Goal: Transaction & Acquisition: Purchase product/service

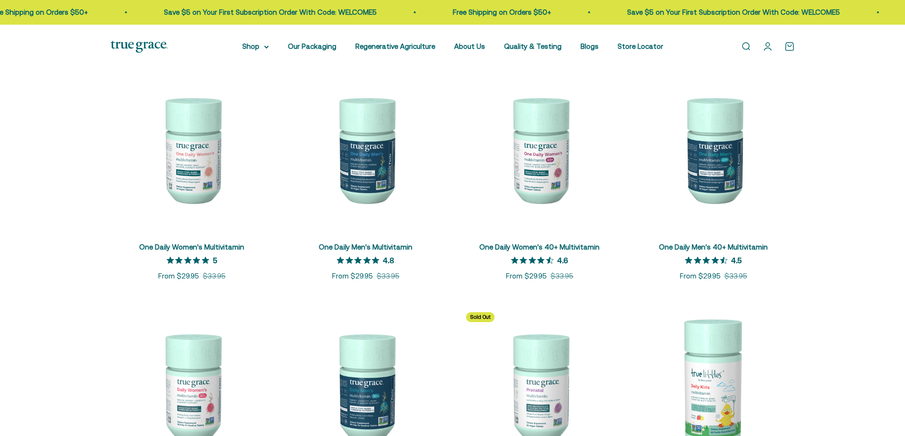
scroll to position [190, 0]
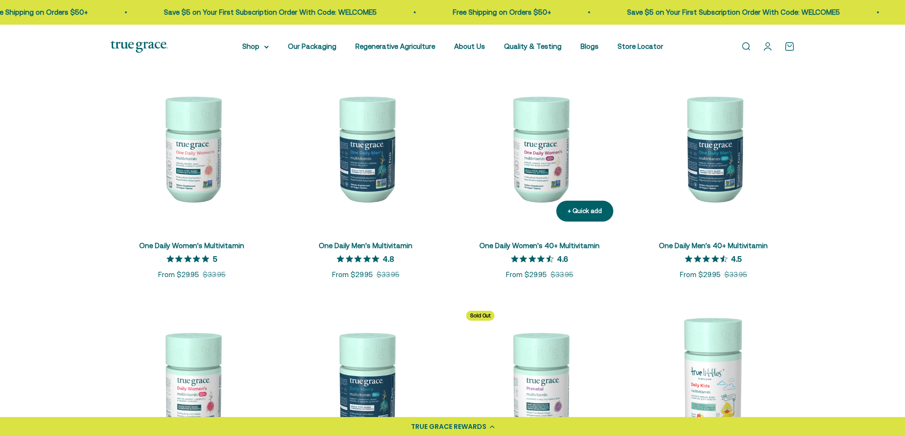
click at [543, 170] on img at bounding box center [539, 148] width 162 height 162
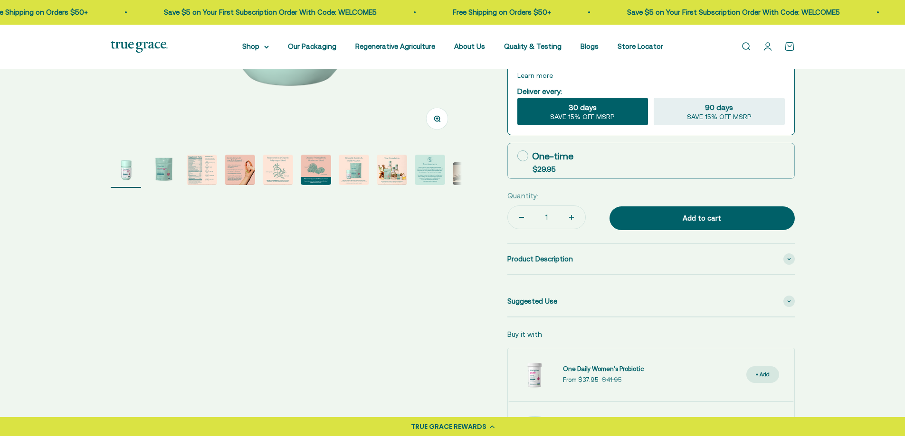
scroll to position [285, 0]
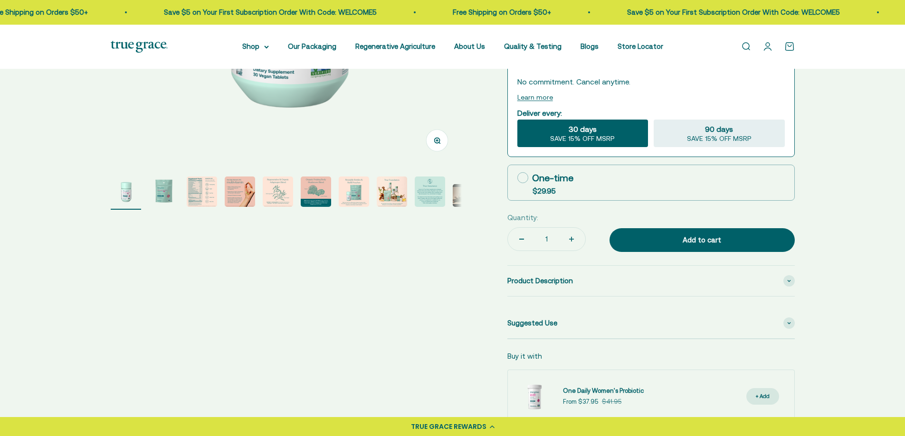
click at [204, 190] on img "Go to item 3" at bounding box center [202, 192] width 30 height 30
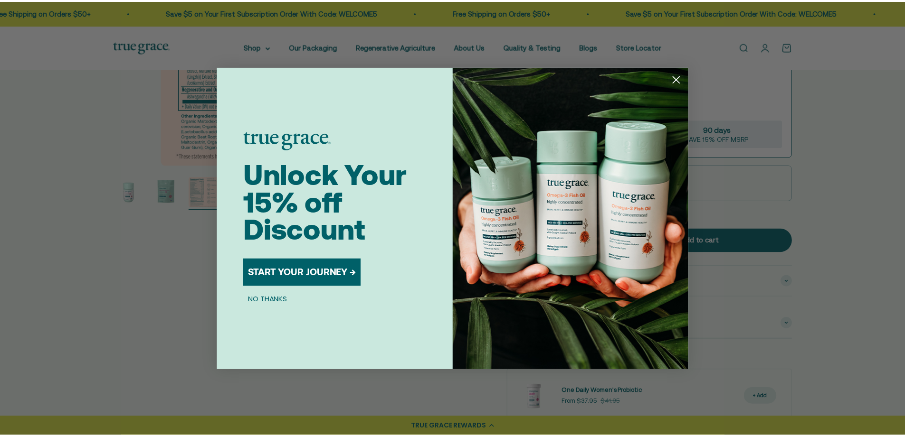
scroll to position [0, 725]
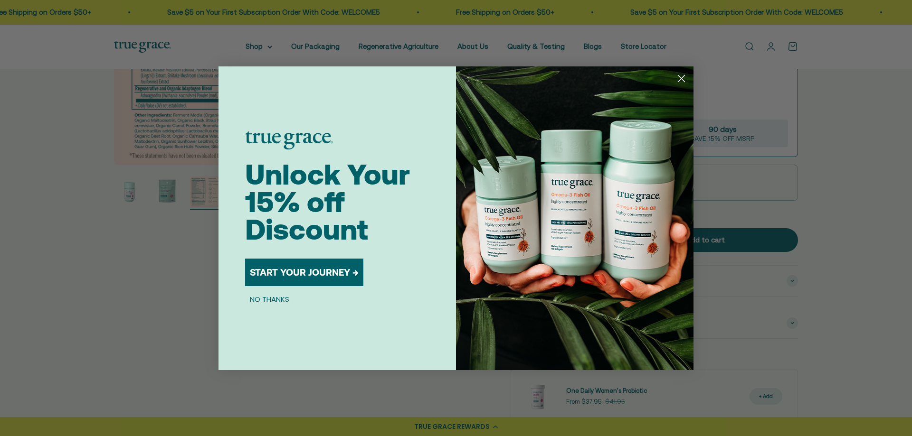
click at [674, 76] on circle "Close dialog" at bounding box center [681, 78] width 16 height 16
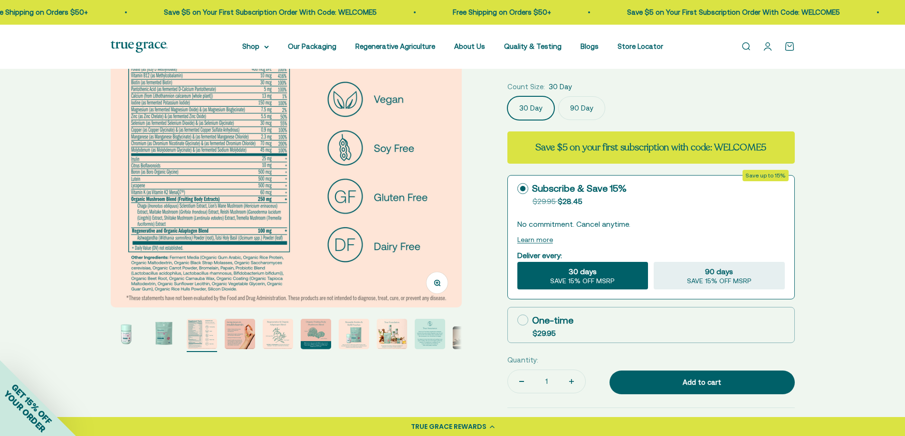
scroll to position [190, 0]
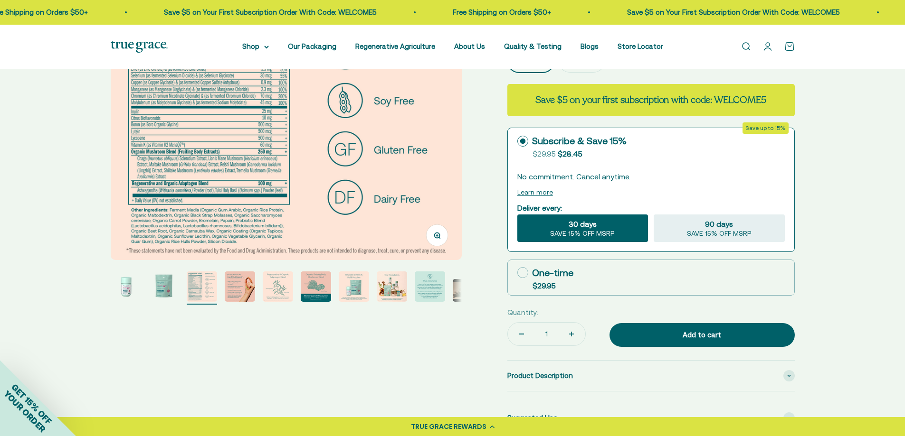
click at [436, 237] on circle "button" at bounding box center [436, 235] width 5 height 5
